Goal: Task Accomplishment & Management: Manage account settings

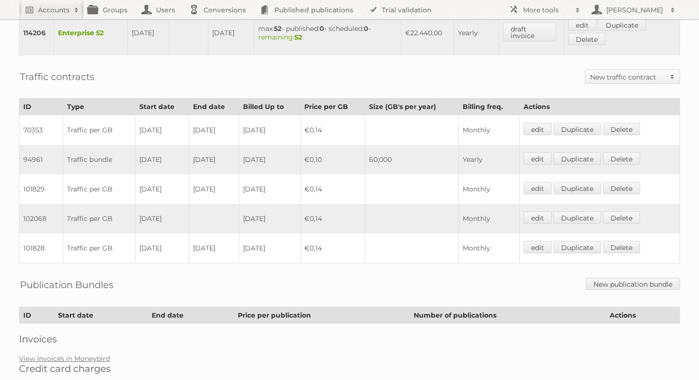
scroll to position [546, 0]
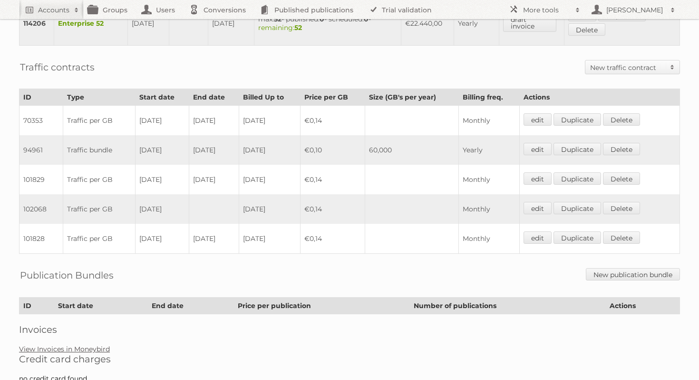
click at [88, 344] on link "View Invoices in Moneybird" at bounding box center [64, 348] width 91 height 9
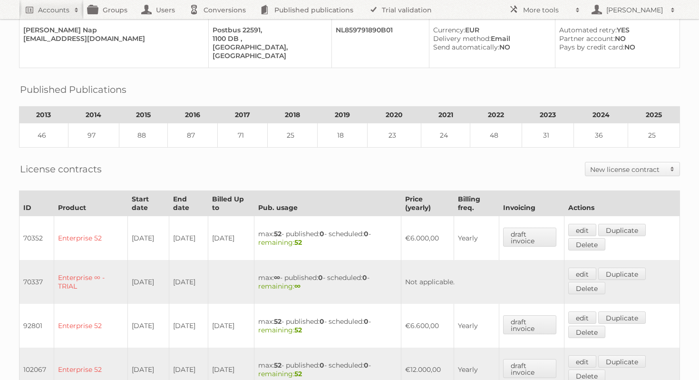
scroll to position [0, 0]
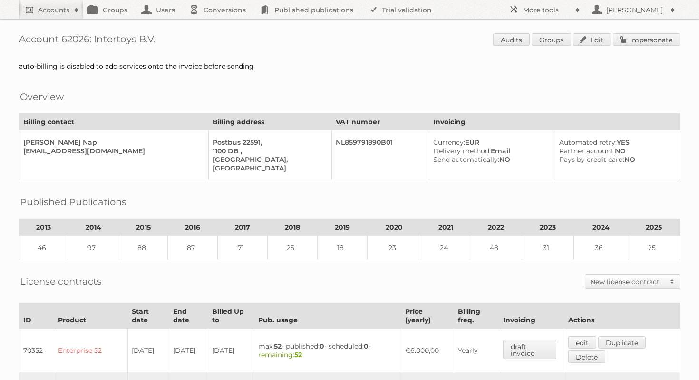
click at [56, 12] on h2 "Accounts" at bounding box center [53, 10] width 31 height 10
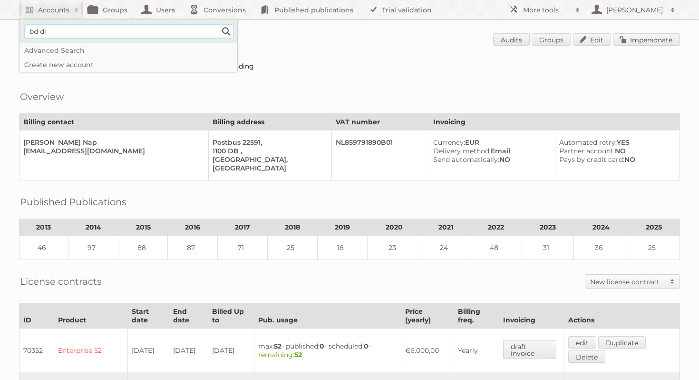
type input"] "bd digital"
click at [226, 33] on input "Search" at bounding box center [226, 31] width 14 height 14
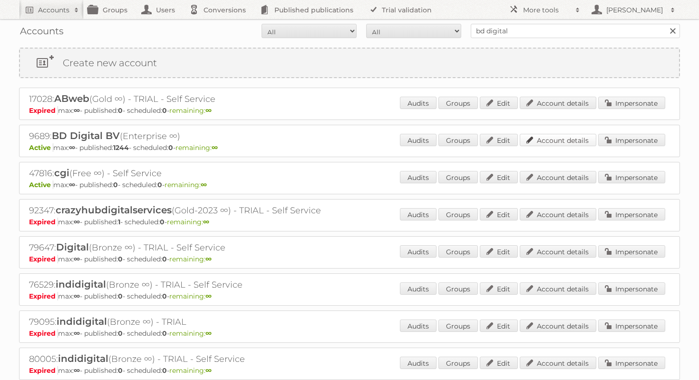
click at [557, 141] on link "Account details" at bounding box center [558, 140] width 77 height 12
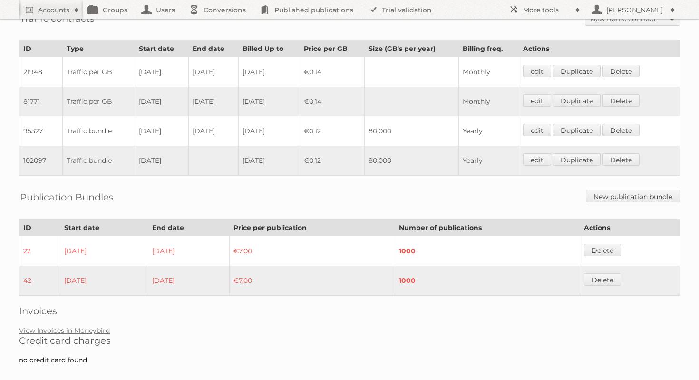
scroll to position [517, 0]
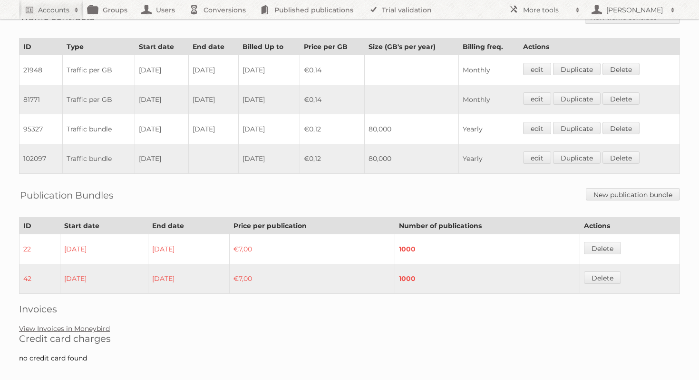
click at [85, 324] on link "View Invoices in Moneybird" at bounding box center [64, 328] width 91 height 9
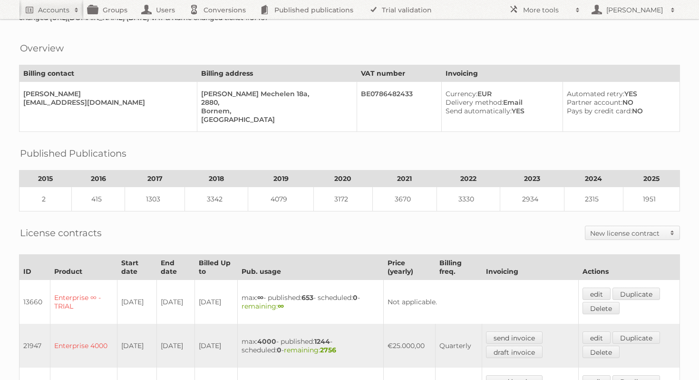
scroll to position [0, 0]
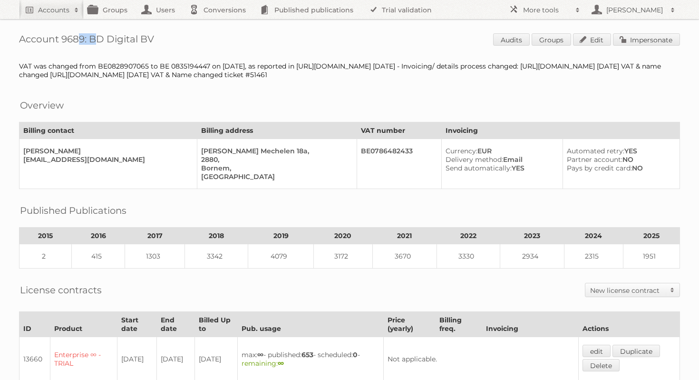
drag, startPoint x: 85, startPoint y: 39, endPoint x: 62, endPoint y: 39, distance: 22.8
click at [62, 39] on h1 "Account 9689: BD Digital BV Audits Groups Edit Impersonate" at bounding box center [349, 40] width 661 height 14
copy h1 "9689"
drag, startPoint x: 165, startPoint y: 38, endPoint x: 89, endPoint y: 36, distance: 76.2
click at [89, 36] on h1 "Account 9689: BD Digital BV Audits Groups Edit Impersonate" at bounding box center [349, 40] width 661 height 14
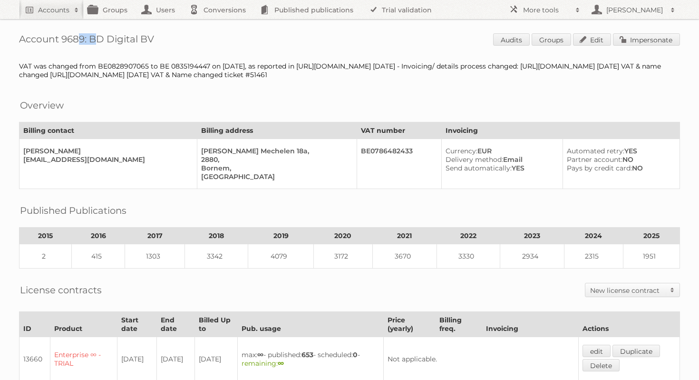
copy h1 "BD Digital BV"
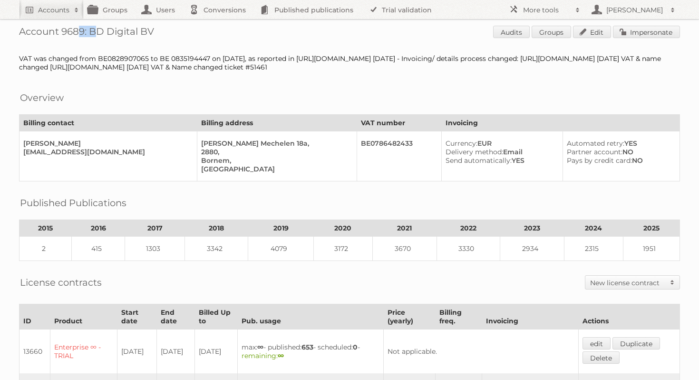
scroll to position [10, 0]
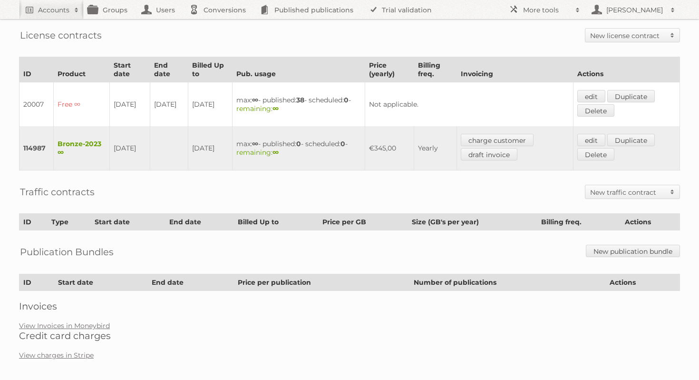
scroll to position [246, 0]
click at [97, 321] on link "View Invoices in Moneybird" at bounding box center [64, 325] width 91 height 9
click at [641, 136] on link "Duplicate" at bounding box center [631, 140] width 48 height 12
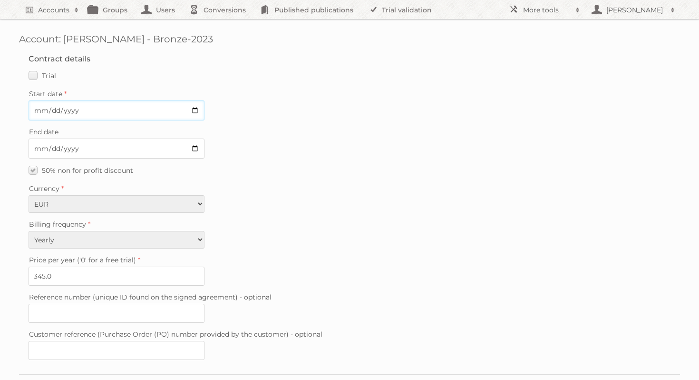
click at [196, 111] on input "Start date" at bounding box center [117, 110] width 176 height 20
type input "2025-09-30"
click at [35, 167] on label "50% non for profit discount" at bounding box center [81, 170] width 105 height 14
click at [0, 0] on input "50% non for profit discount" at bounding box center [0, 0] width 0 height 0
click at [35, 167] on label "50% non for profit discount" at bounding box center [81, 170] width 105 height 14
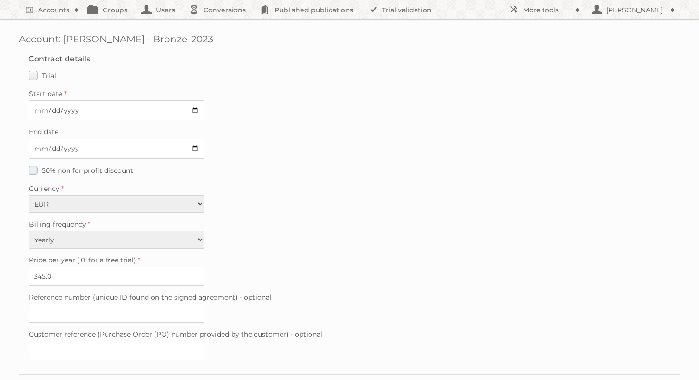
click at [0, 0] on input "50% non for profit discount" at bounding box center [0, 0] width 0 height 0
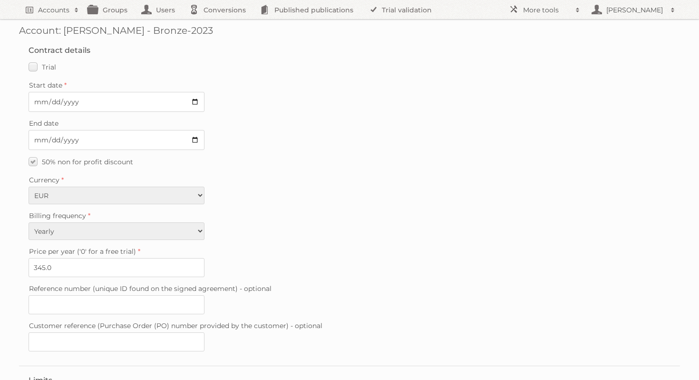
scroll to position [15, 0]
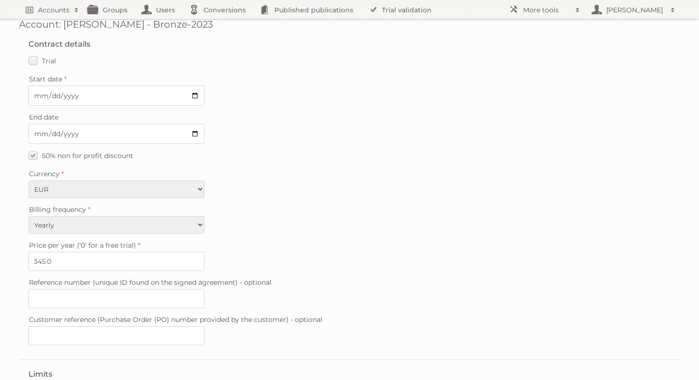
click at [267, 203] on label "Billing frequency" at bounding box center [350, 209] width 642 height 13
click at [205, 216] on select "Monthly Yearly" at bounding box center [117, 225] width 176 height 18
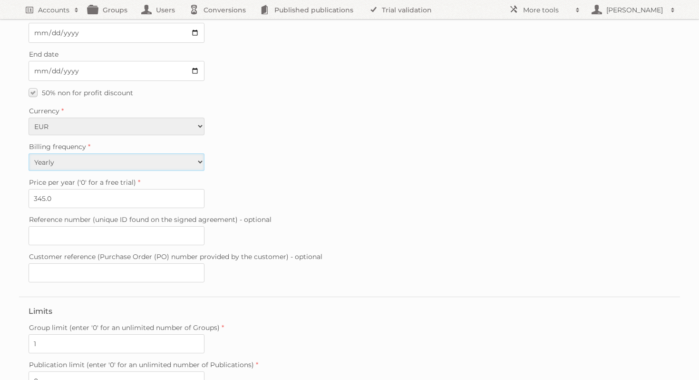
scroll to position [93, 0]
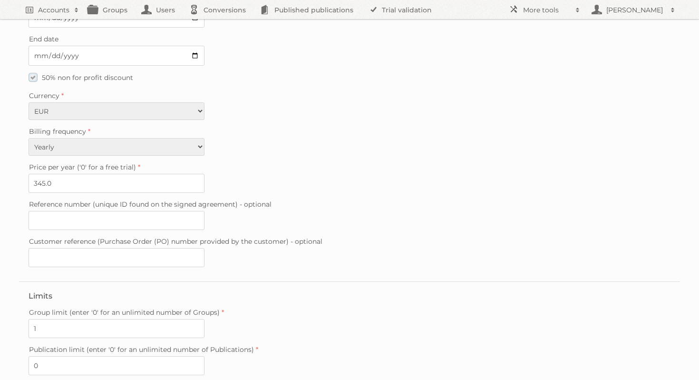
click at [36, 72] on label "50% non for profit discount" at bounding box center [81, 77] width 105 height 14
click at [0, 0] on input "50% non for profit discount" at bounding box center [0, 0] width 0 height 0
click at [36, 72] on label "50% non for profit discount" at bounding box center [81, 77] width 105 height 14
click at [0, 0] on input "50% non for profit discount" at bounding box center [0, 0] width 0 height 0
click at [347, 199] on label "Reference number (unique ID found on the signed agreement) - optional" at bounding box center [350, 203] width 642 height 13
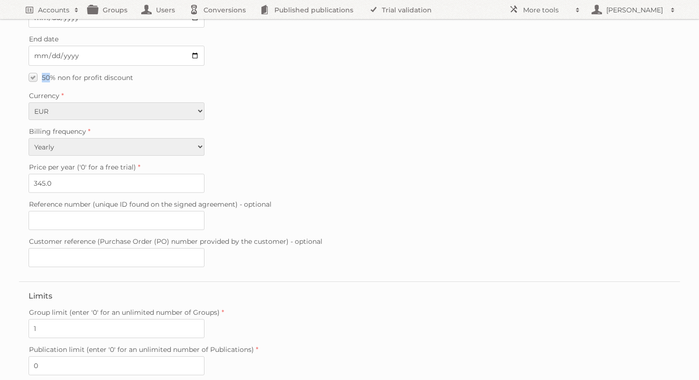
click at [205, 211] on input "Reference number (unique ID found on the signed agreement) - optional" at bounding box center [117, 220] width 176 height 19
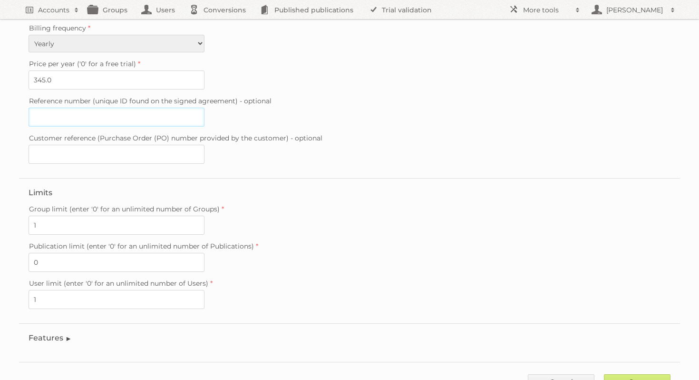
scroll to position [226, 0]
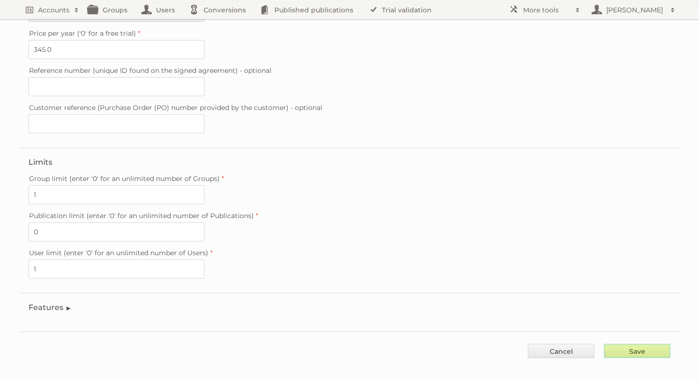
click at [635, 343] on input "Save" at bounding box center [637, 350] width 67 height 14
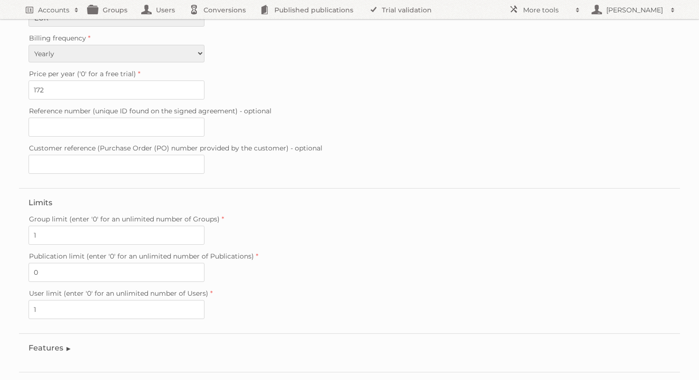
scroll to position [226, 0]
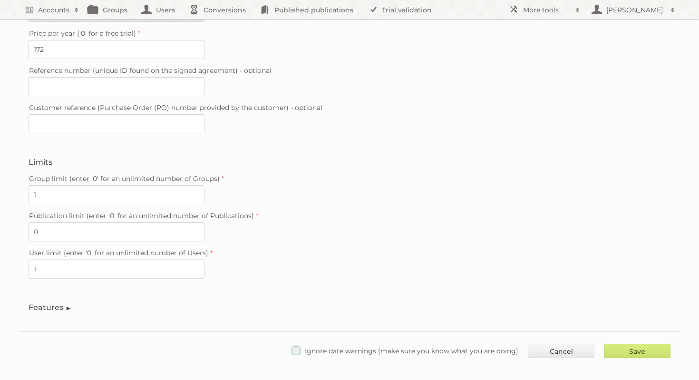
click at [300, 343] on label "Ignore date warnings (make sure you know what you are doing)" at bounding box center [405, 350] width 227 height 14
click at [0, 0] on input "Ignore date warnings (make sure you know what you are doing)" at bounding box center [0, 0] width 0 height 0
click at [644, 343] on input "Save" at bounding box center [637, 350] width 67 height 14
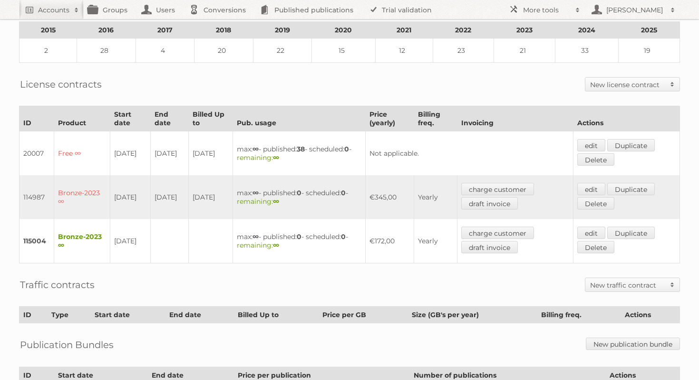
scroll to position [195, 0]
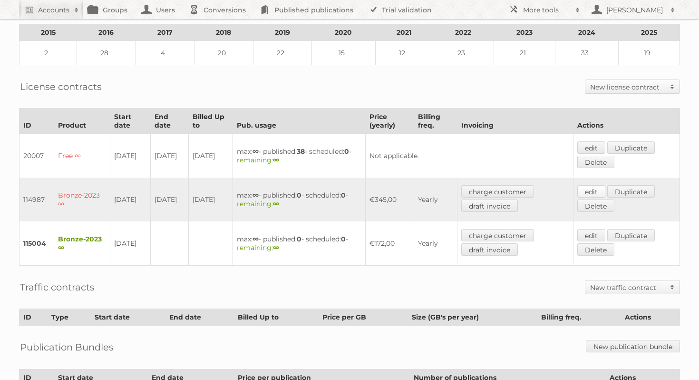
click at [596, 188] on link "edit" at bounding box center [592, 191] width 28 height 12
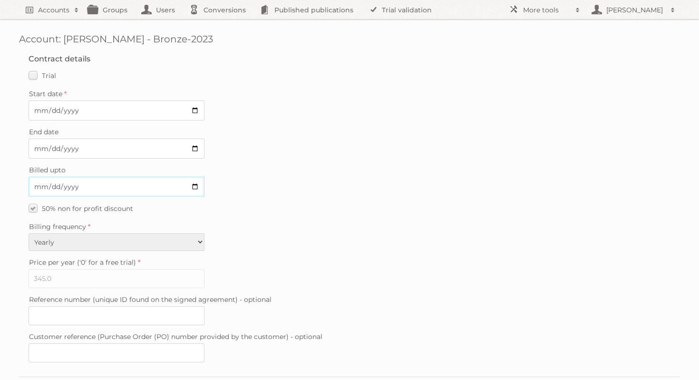
click at [194, 184] on input "2026-09-29" at bounding box center [117, 186] width 176 height 20
type input "2025-09-30"
click at [301, 257] on label "Price per year ('0' for a free trial)" at bounding box center [350, 261] width 642 height 13
click at [205, 269] on input "345.0" at bounding box center [117, 278] width 176 height 19
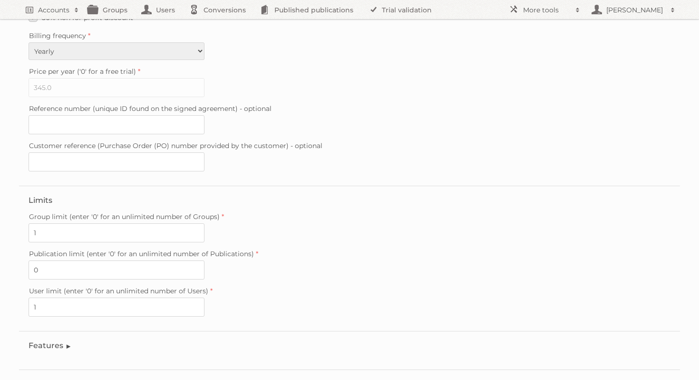
scroll to position [228, 0]
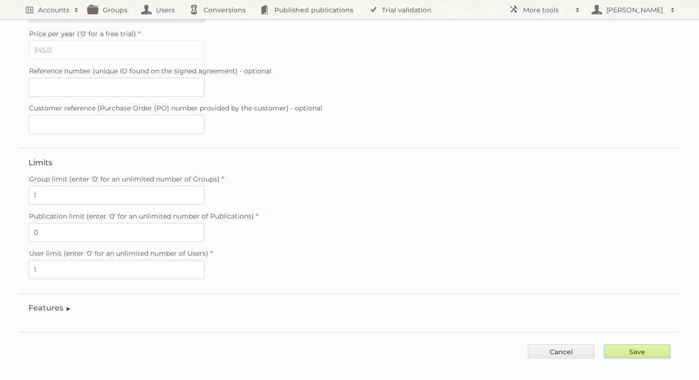
click at [644, 344] on input "Save" at bounding box center [637, 351] width 67 height 14
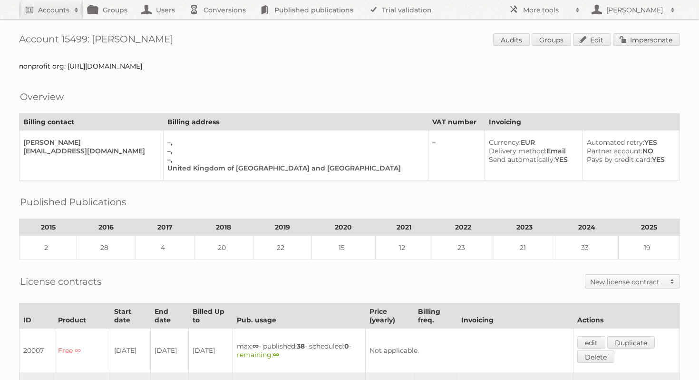
drag, startPoint x: 166, startPoint y: 39, endPoint x: 92, endPoint y: 37, distance: 73.8
click at [91, 39] on h1 "Account 15499: [PERSON_NAME] Audits Groups Edit Impersonate" at bounding box center [349, 40] width 661 height 14
copy h1 "[PERSON_NAME]"
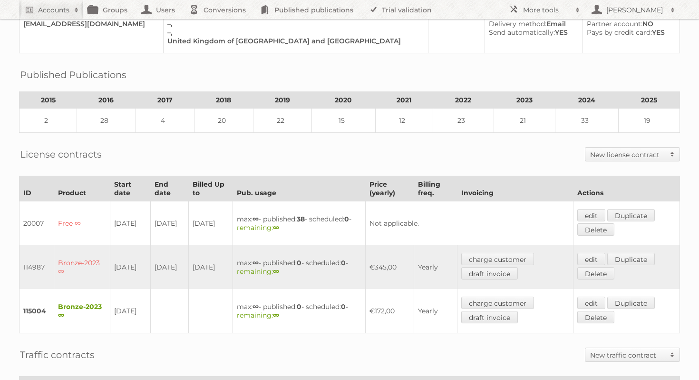
scroll to position [240, 0]
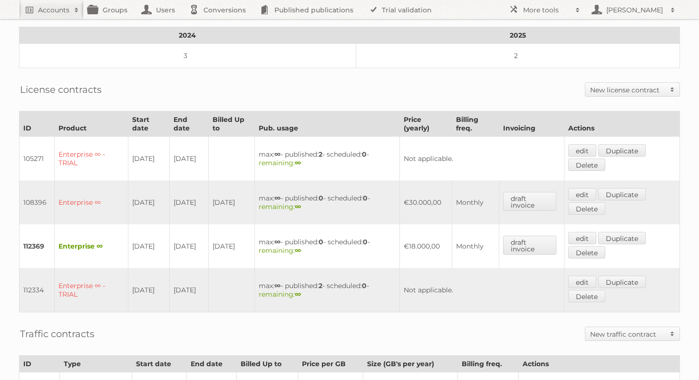
scroll to position [408, 0]
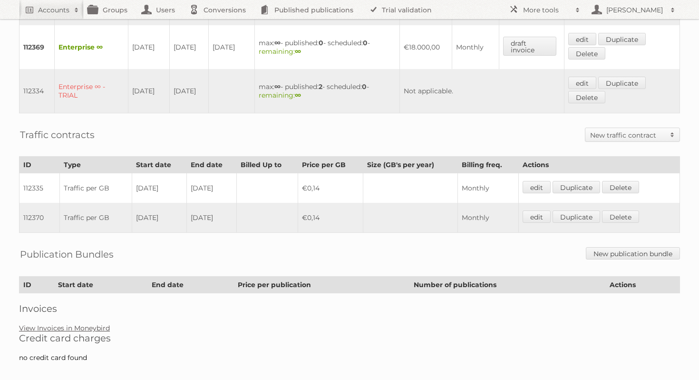
click at [88, 323] on link "View Invoices in Moneybird" at bounding box center [64, 327] width 91 height 9
